Goal: Navigation & Orientation: Find specific page/section

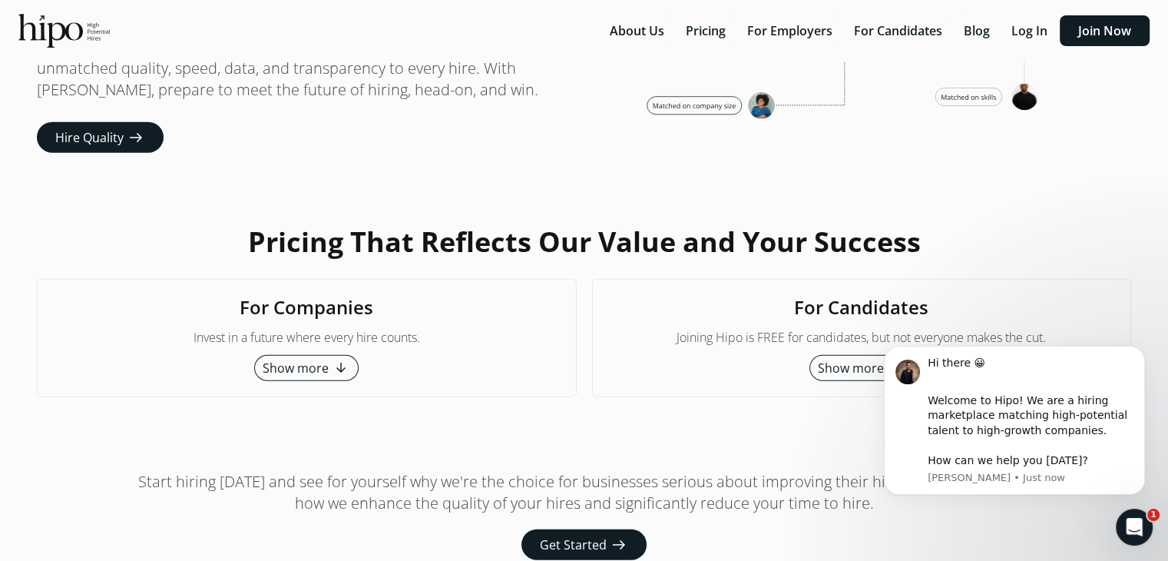
scroll to position [3956, 0]
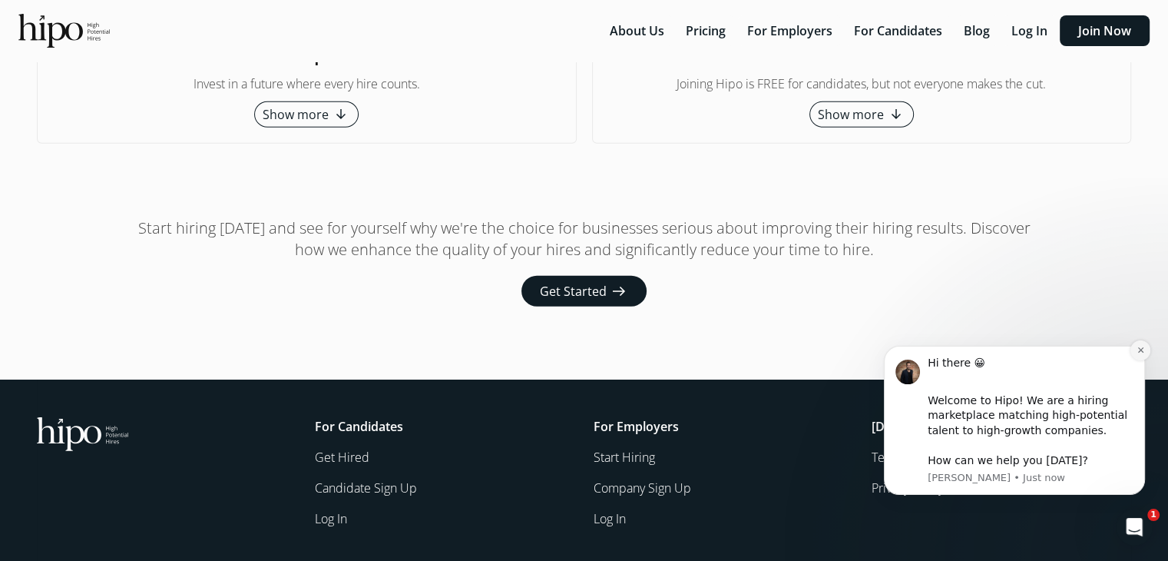
click at [1138, 355] on button "Dismiss notification" at bounding box center [1140, 350] width 20 height 20
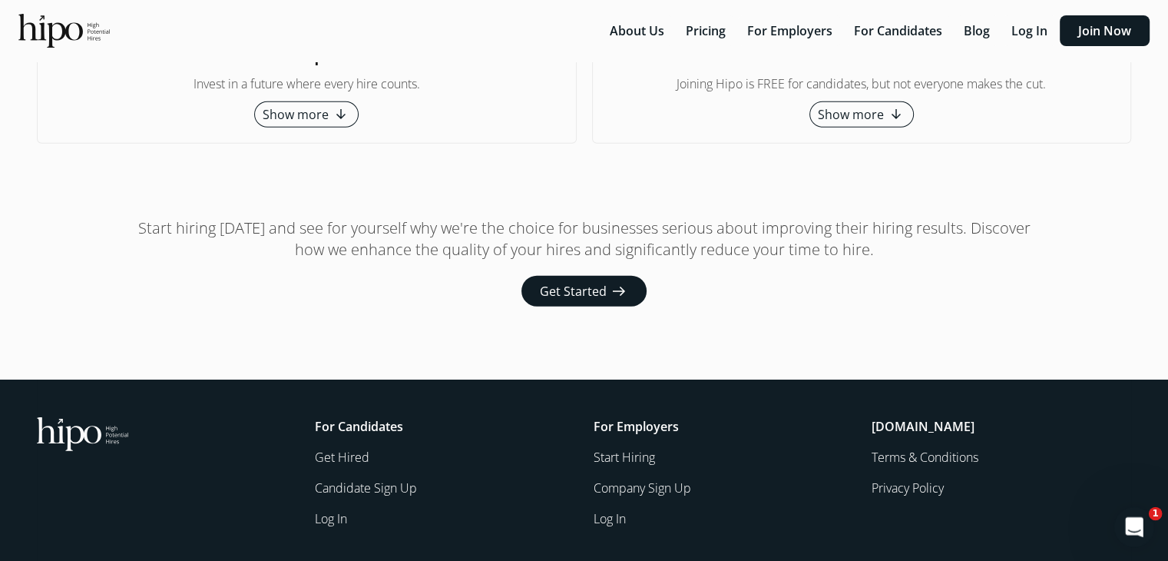
click at [1148, 530] on div "Open Intercom Messenger" at bounding box center [1132, 524] width 51 height 51
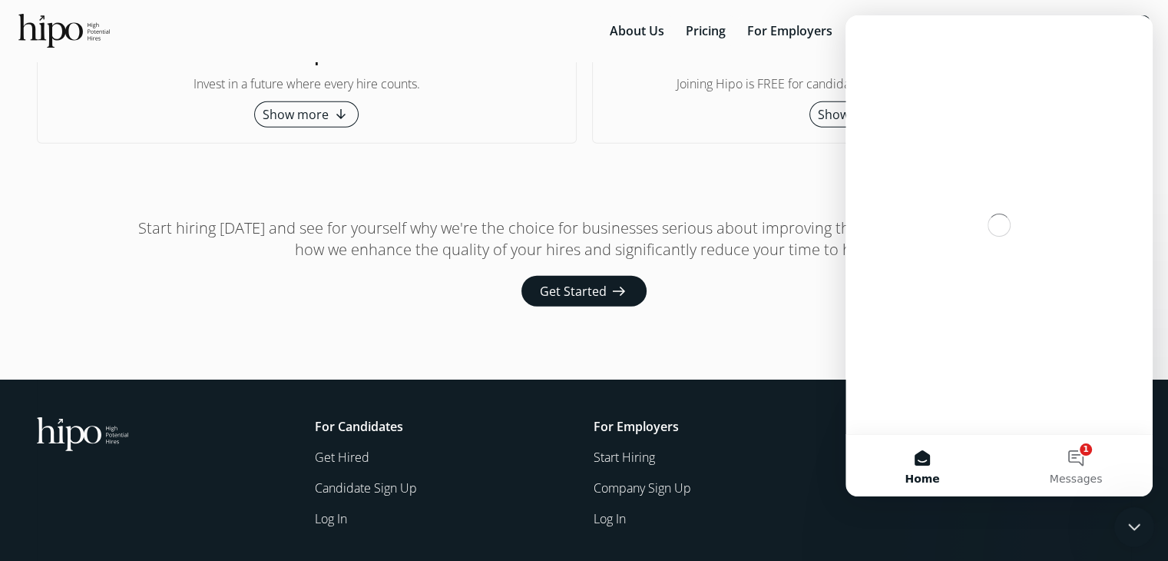
scroll to position [0, 0]
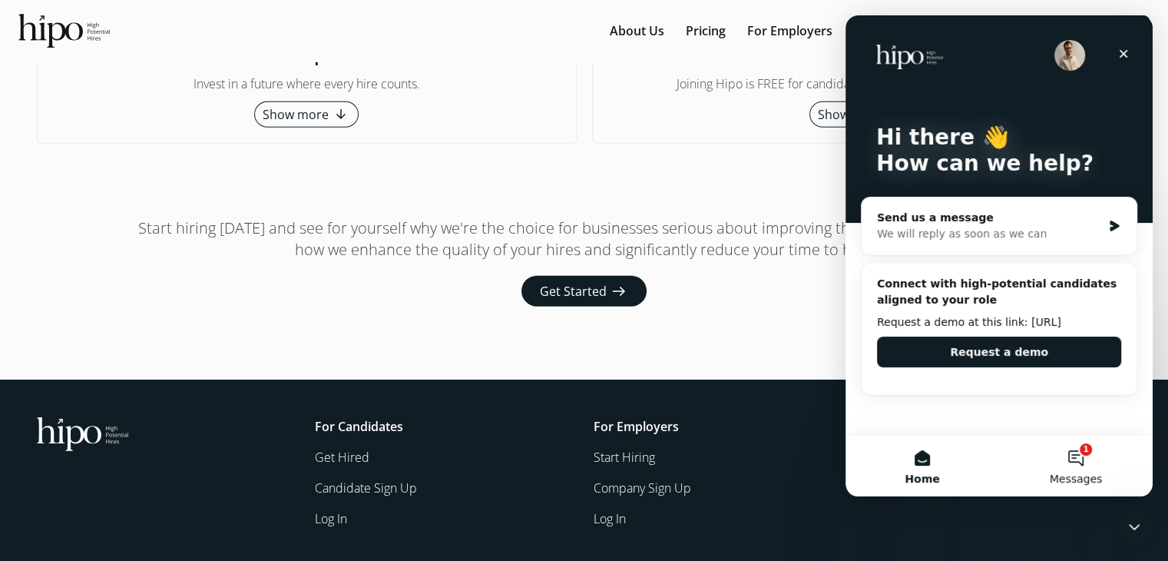
click at [1092, 468] on button "1 Messages" at bounding box center [1076, 465] width 154 height 61
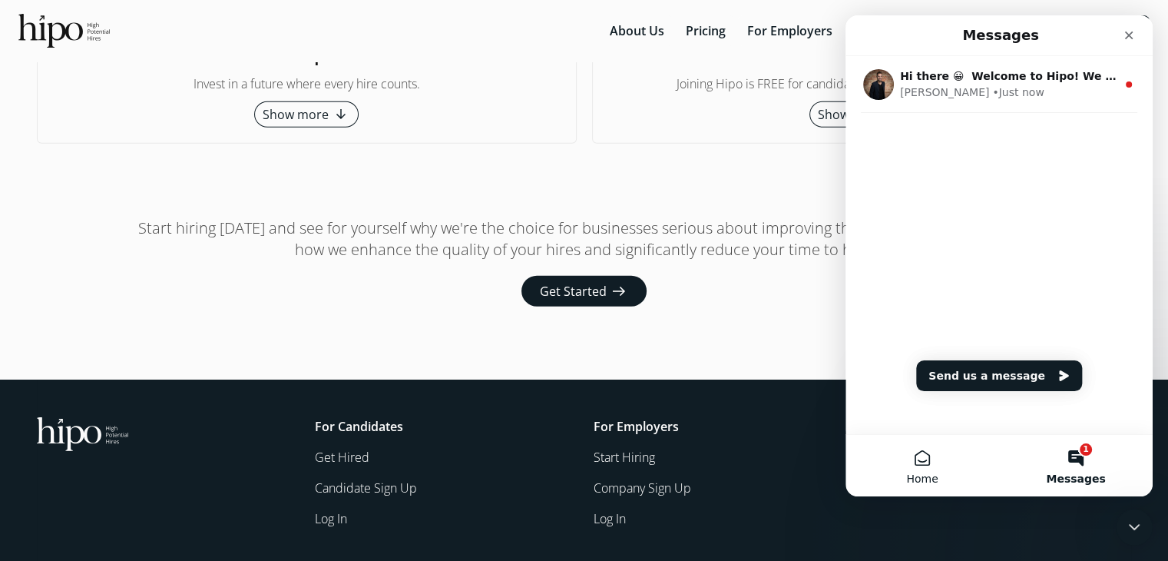
click at [935, 474] on span "Home" at bounding box center [921, 478] width 31 height 11
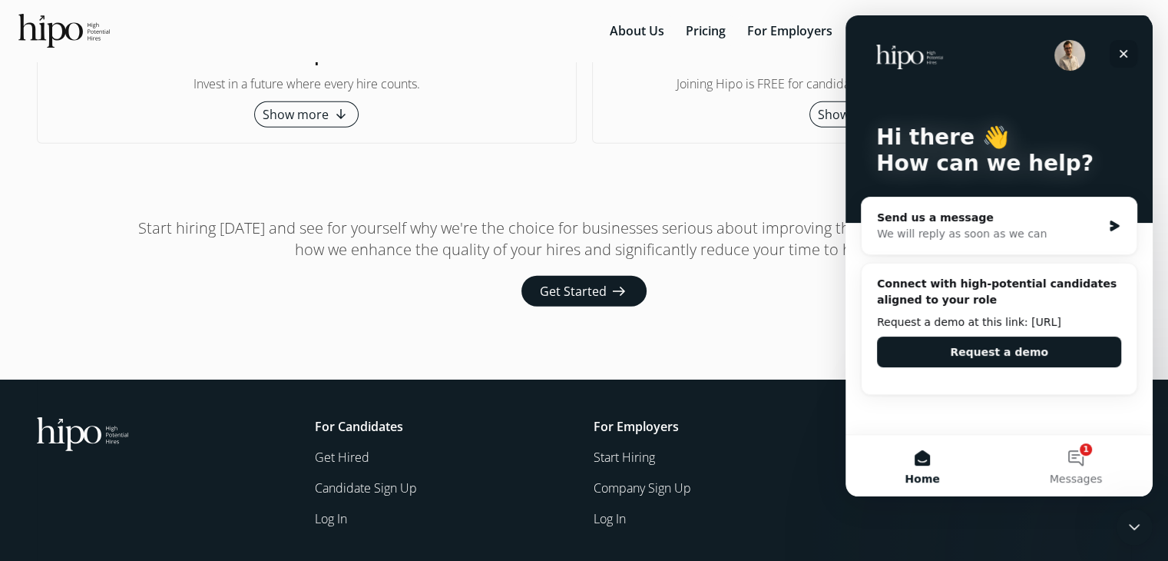
click at [1119, 59] on icon "Close" at bounding box center [1123, 54] width 12 height 12
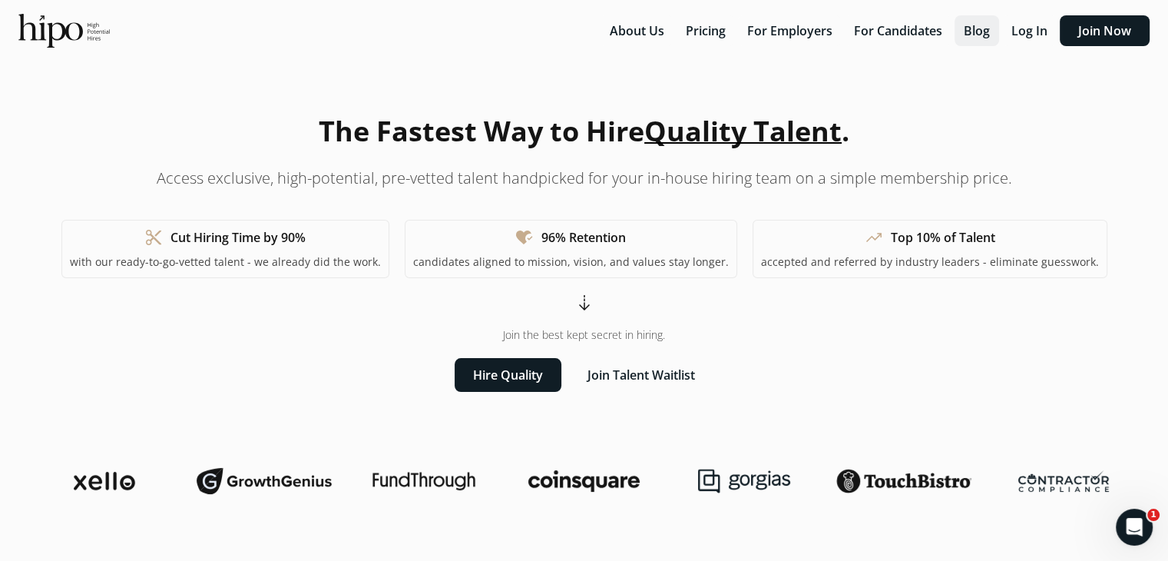
click at [984, 31] on button "Blog" at bounding box center [976, 30] width 45 height 31
